Goal: Task Accomplishment & Management: Manage account settings

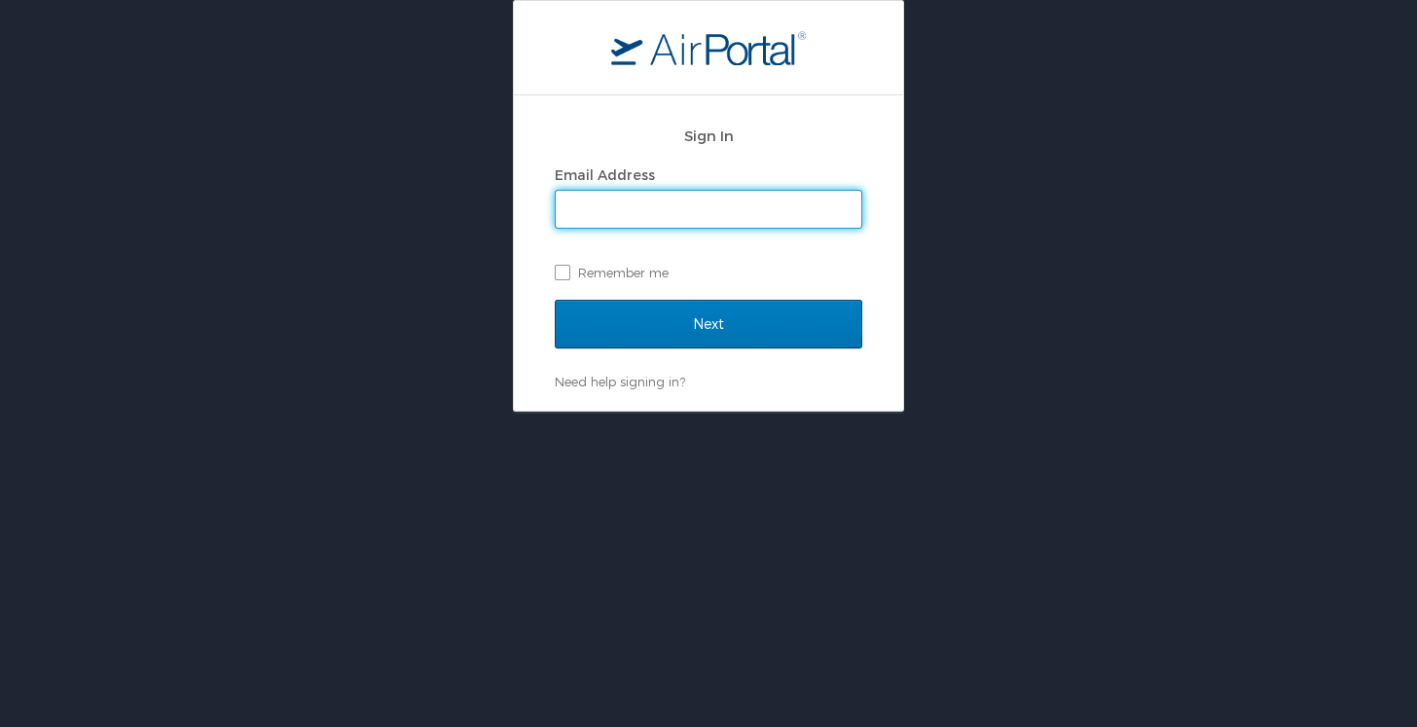
click at [664, 214] on input "Email Address" at bounding box center [708, 209] width 305 height 37
type input "ppeschka@trovebrands.com"
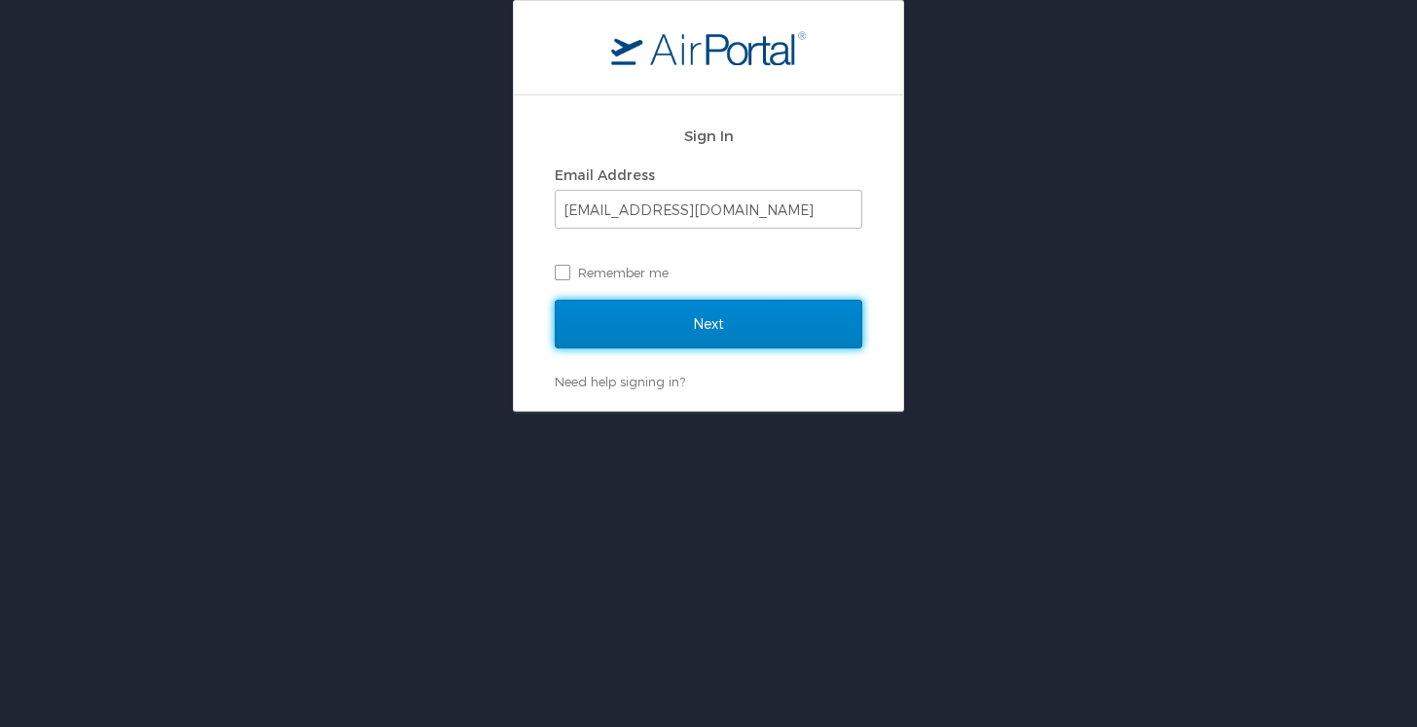
click at [689, 321] on input "Next" at bounding box center [708, 324] width 307 height 49
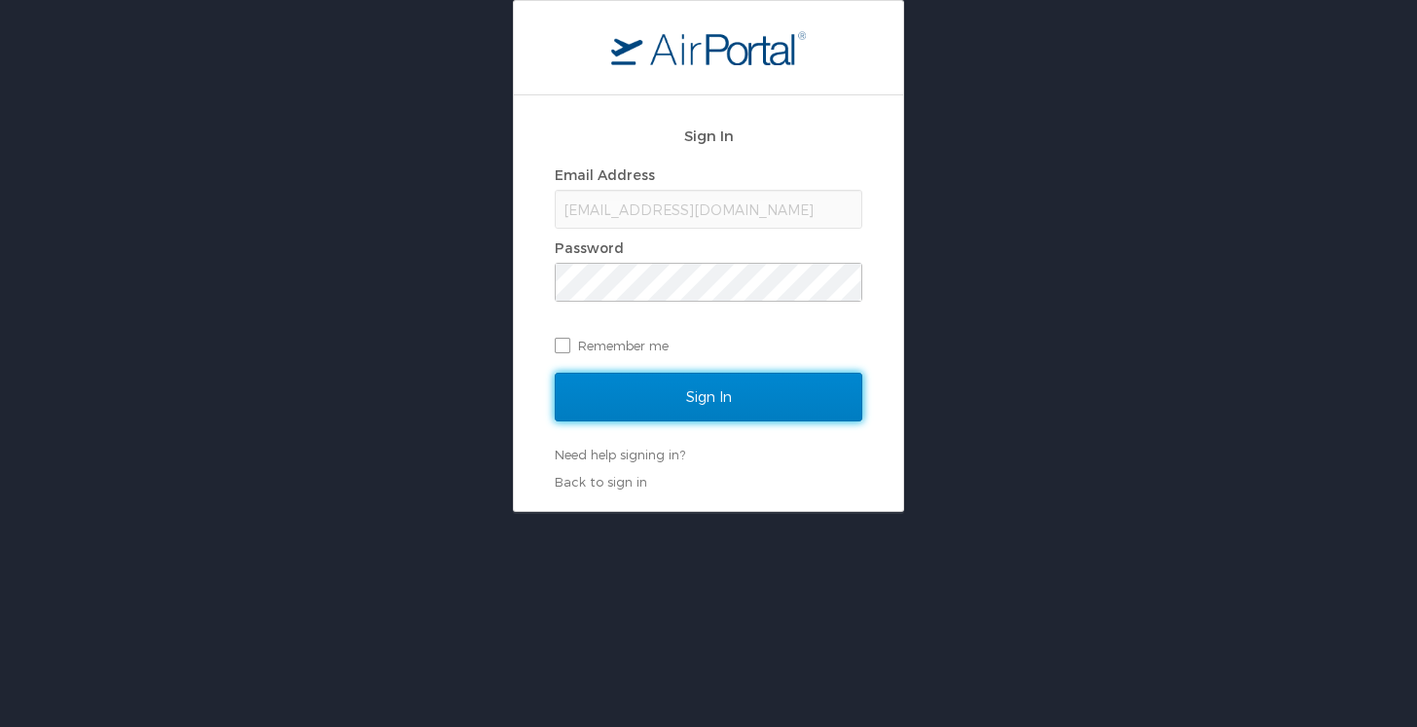
click at [700, 411] on input "Sign In" at bounding box center [708, 397] width 307 height 49
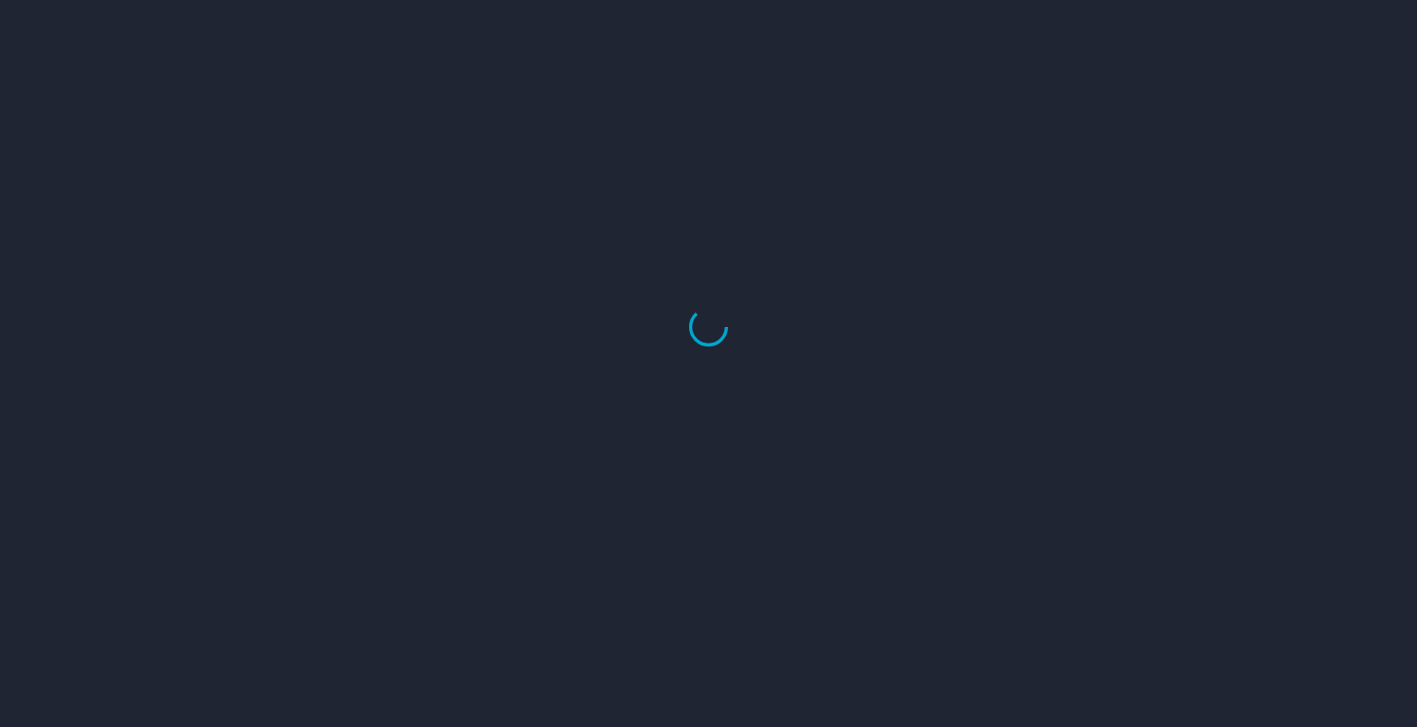
select select "US"
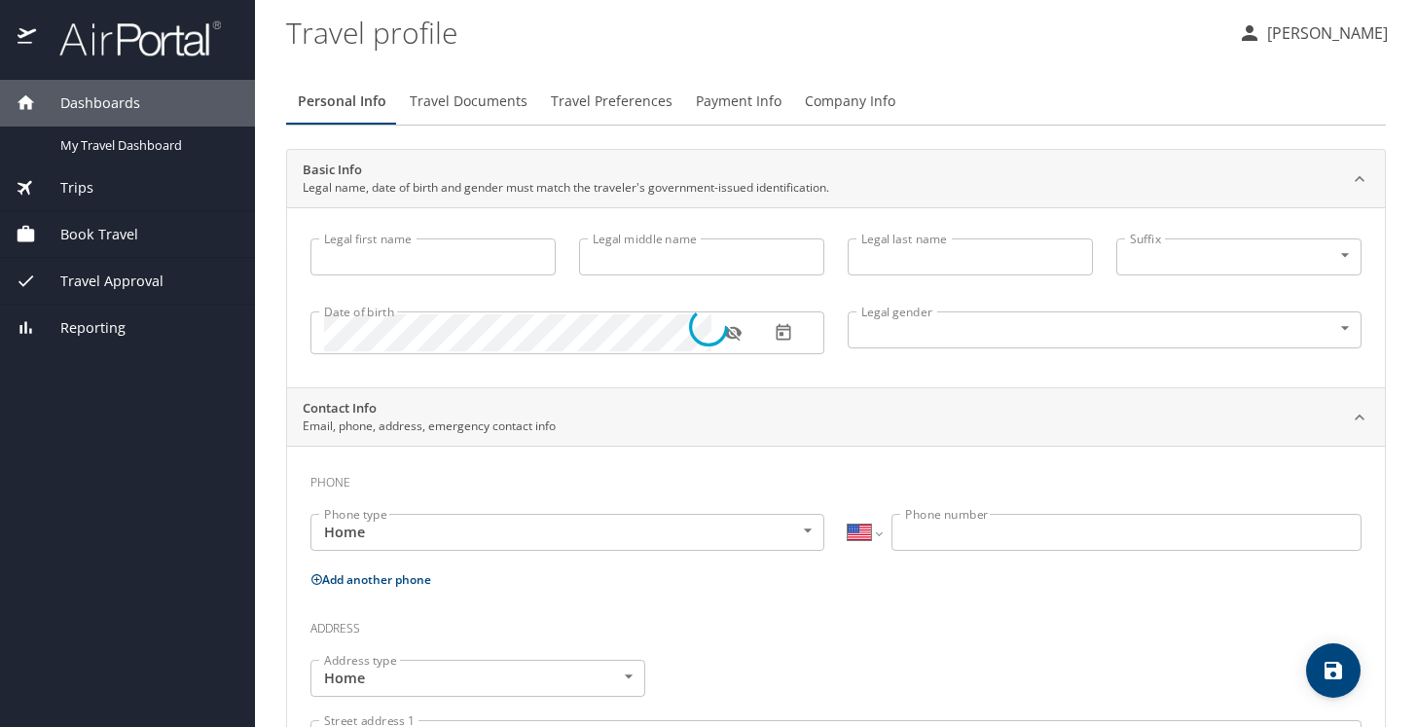
type input "[PERSON_NAME]"
type input "[DEMOGRAPHIC_DATA]"
type input "[PERSON_NAME]"
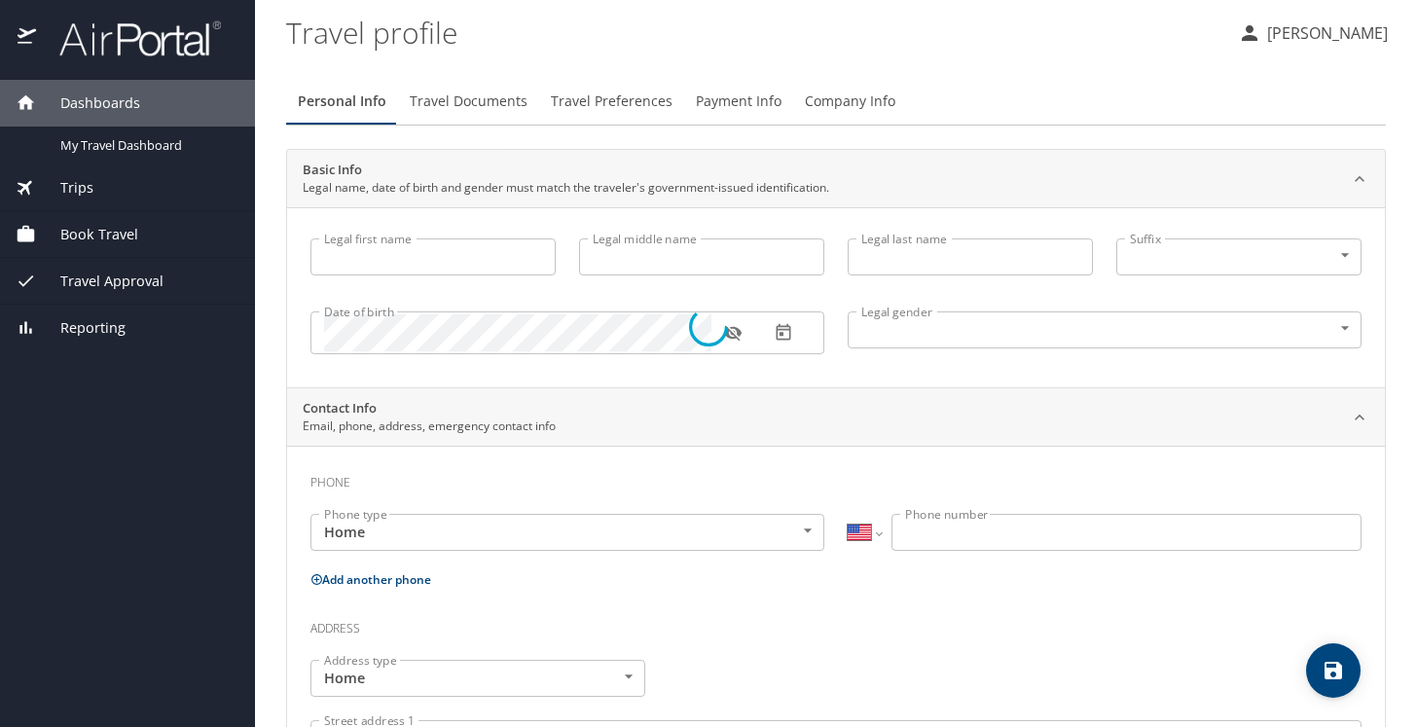
type input "[PHONE_NUMBER]"
type input "[EMAIL_ADDRESS][DOMAIN_NAME]"
type input "[GEOGRAPHIC_DATA]"
type input "[US_STATE]"
type input "[GEOGRAPHIC_DATA]"
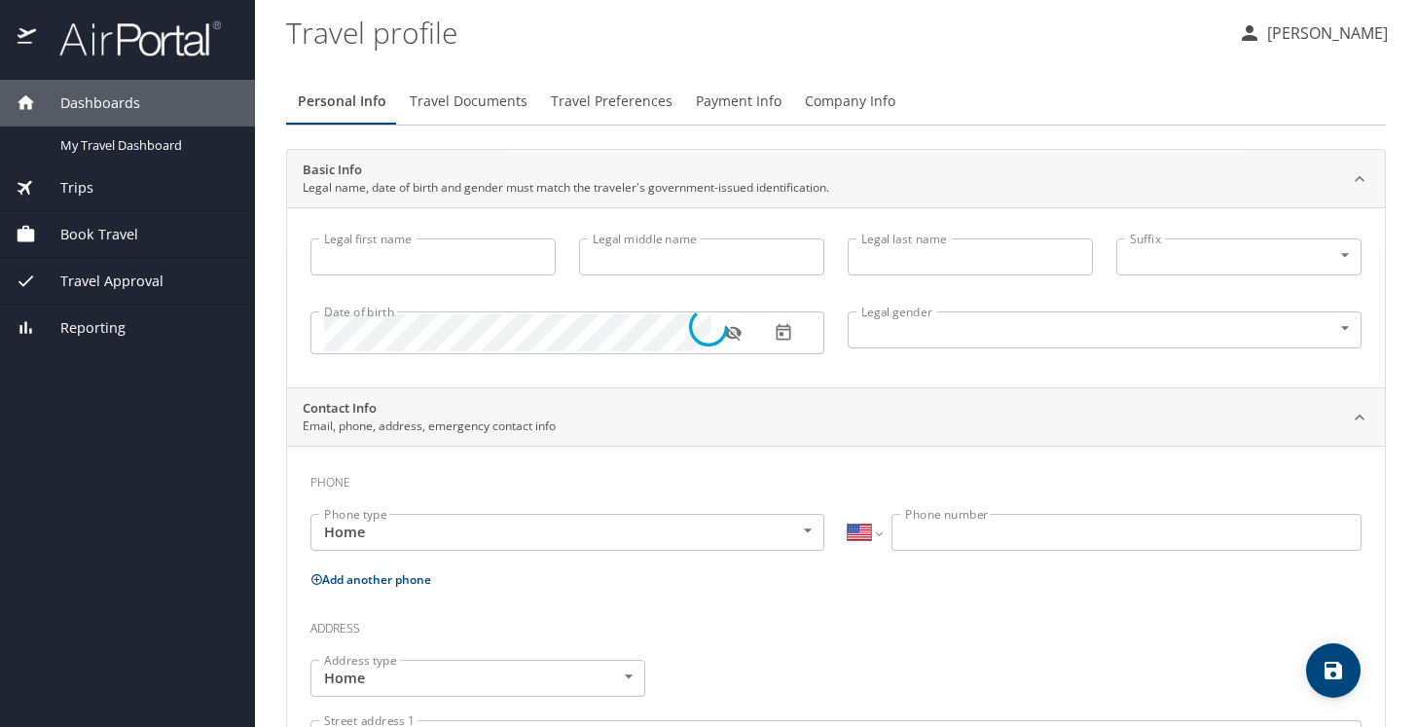
type input "[US_STATE]"
select select "US"
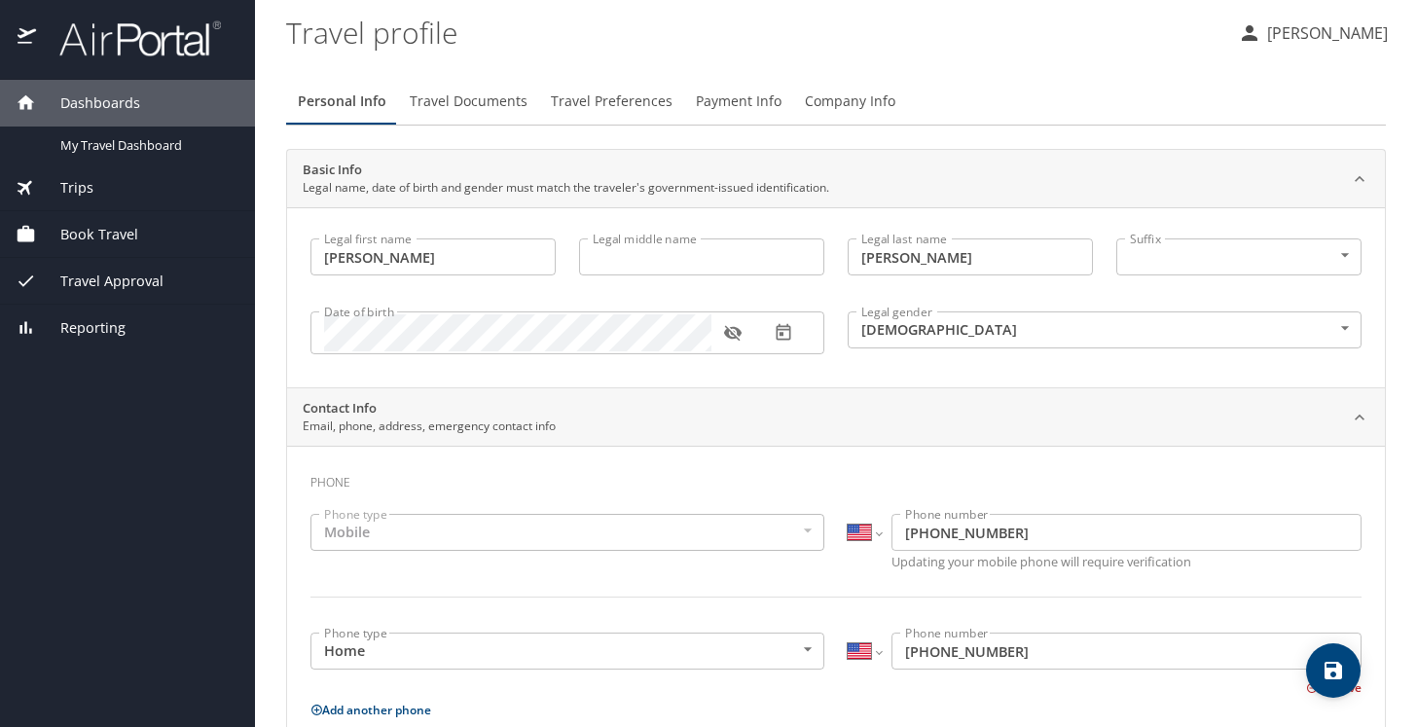
click at [77, 237] on span "Book Travel" at bounding box center [87, 234] width 102 height 21
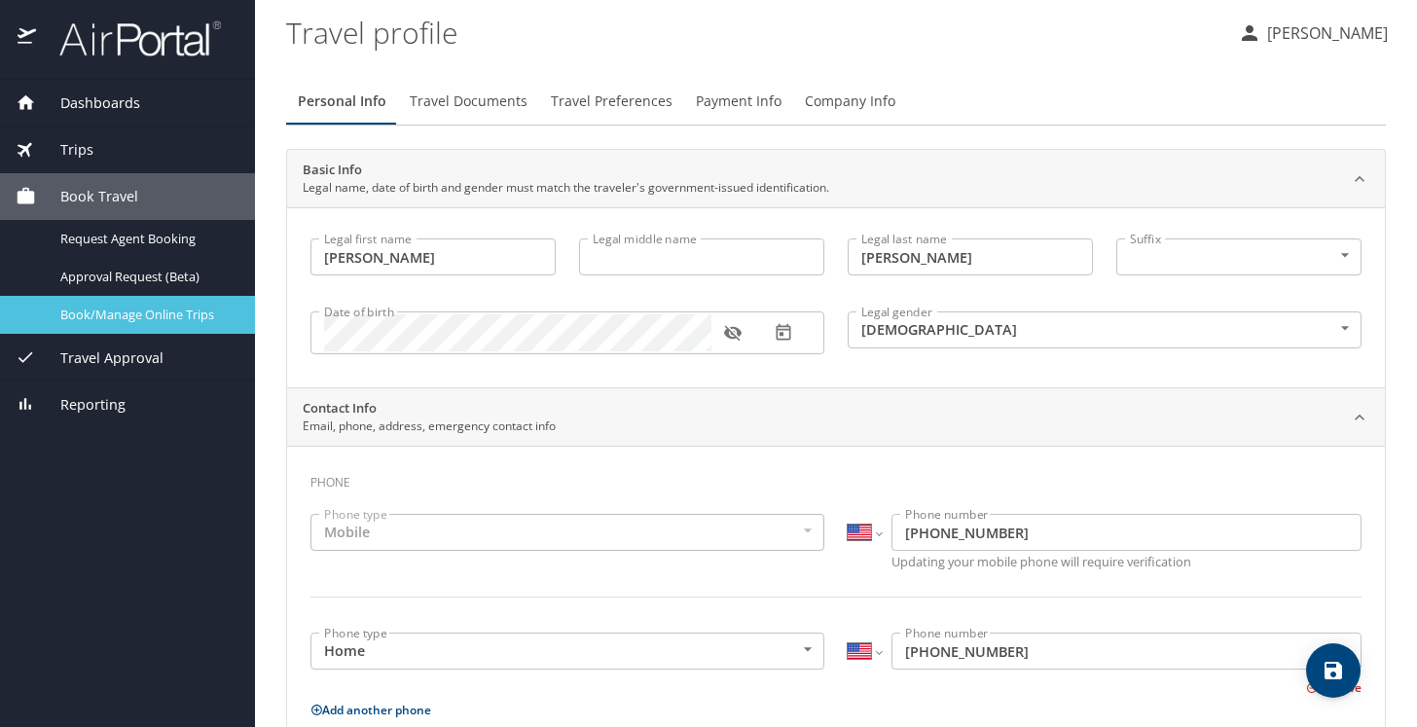
click at [131, 313] on span "Book/Manage Online Trips" at bounding box center [145, 314] width 171 height 18
